Goal: Use online tool/utility: Use online tool/utility

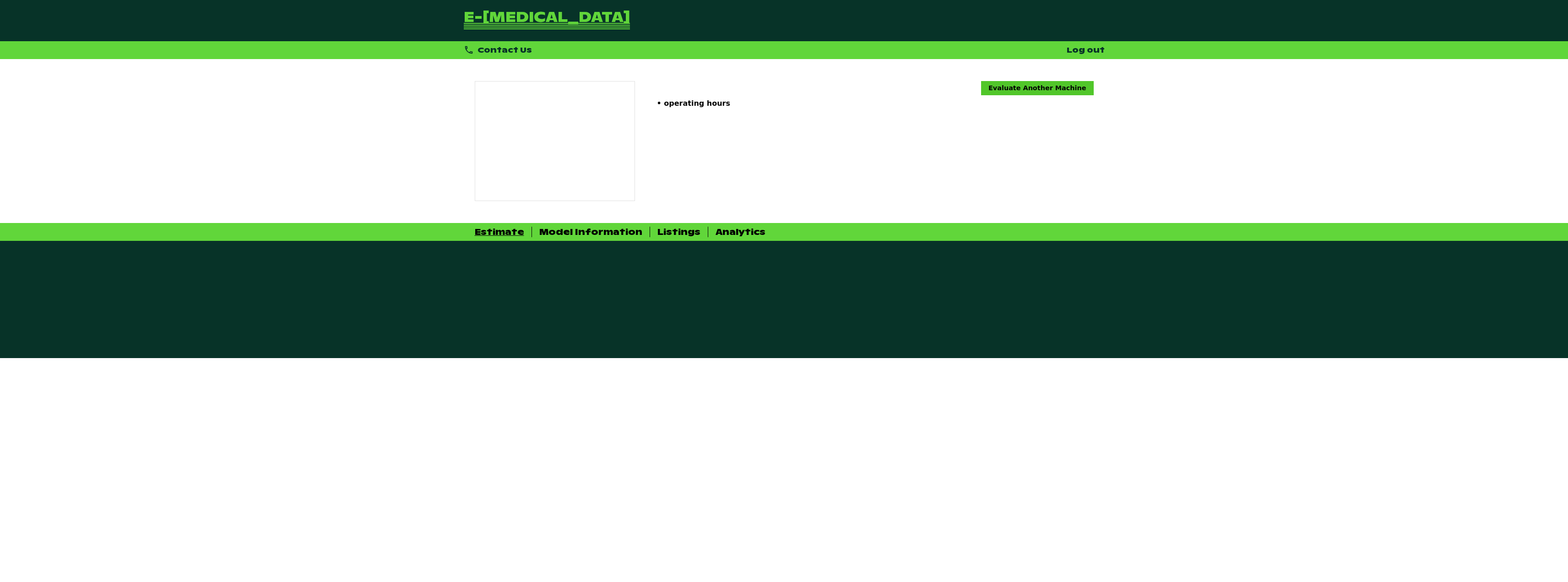
click at [1051, 86] on link "Evaluate Another Machine" at bounding box center [1037, 88] width 112 height 13
drag, startPoint x: 682, startPoint y: 232, endPoint x: 706, endPoint y: 232, distance: 24.0
click at [682, 232] on div "Listings" at bounding box center [679, 232] width 43 height 10
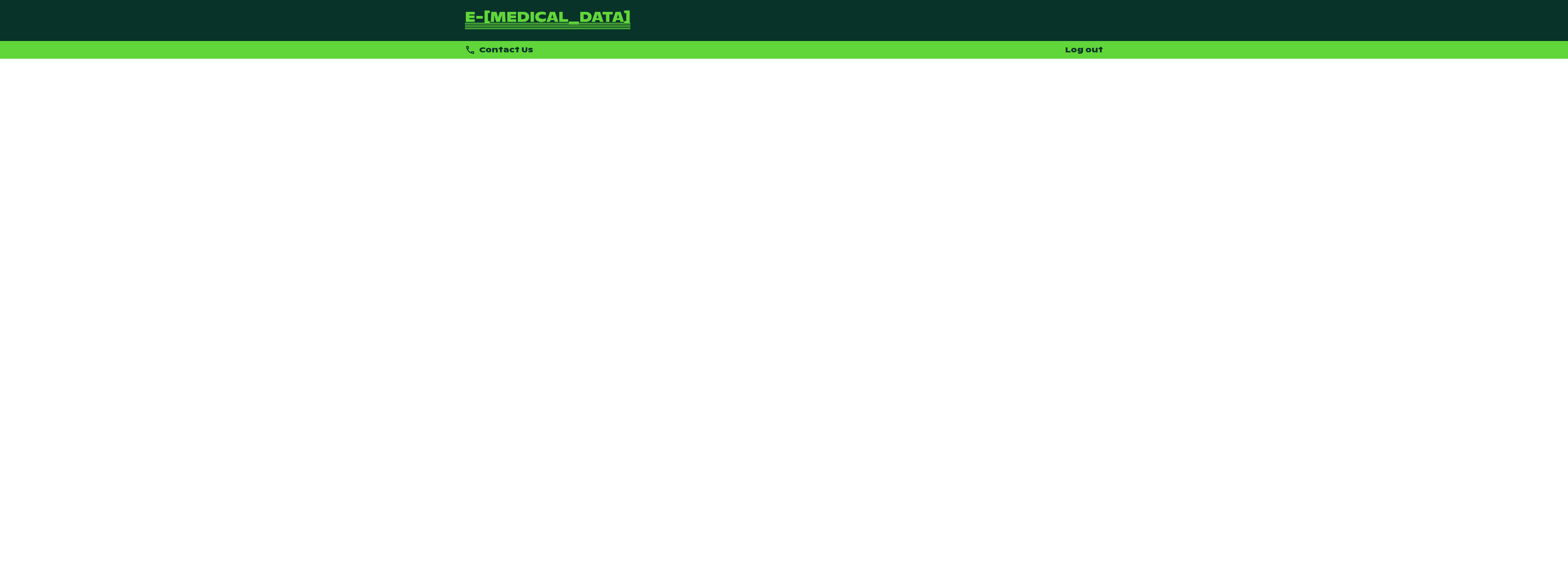
click at [468, 11] on link "e-[MEDICAL_DATA]" at bounding box center [548, 20] width 166 height 19
